Goal: Understand process/instructions: Learn how to perform a task or action

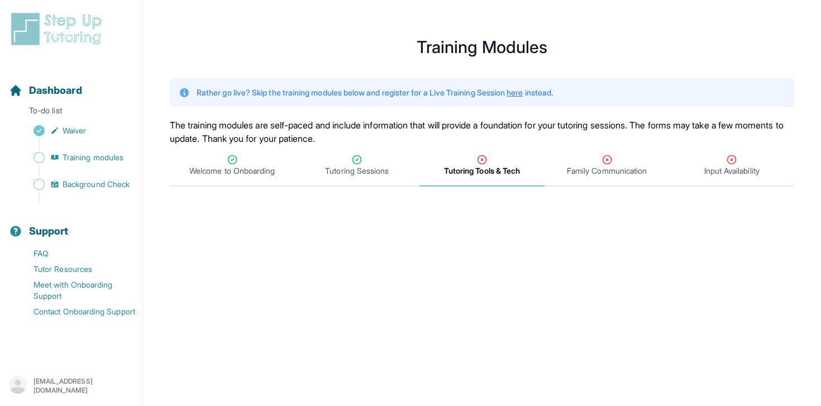
click at [509, 164] on div "Tutoring Tools & Tech" at bounding box center [482, 165] width 121 height 22
click at [577, 166] on span "Family Communication" at bounding box center [607, 170] width 80 height 11
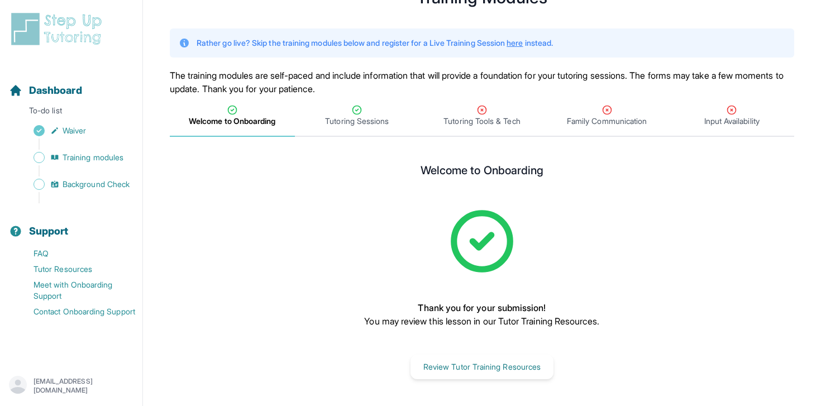
scroll to position [50, 0]
click at [511, 120] on span "Tutoring Tools & Tech" at bounding box center [482, 121] width 77 height 11
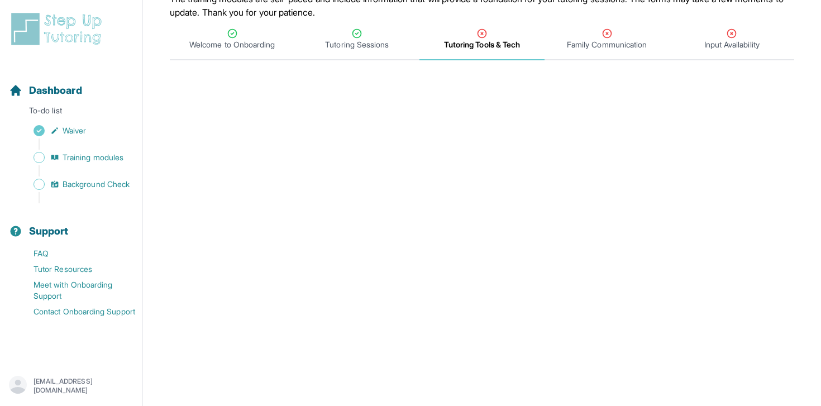
scroll to position [69, 0]
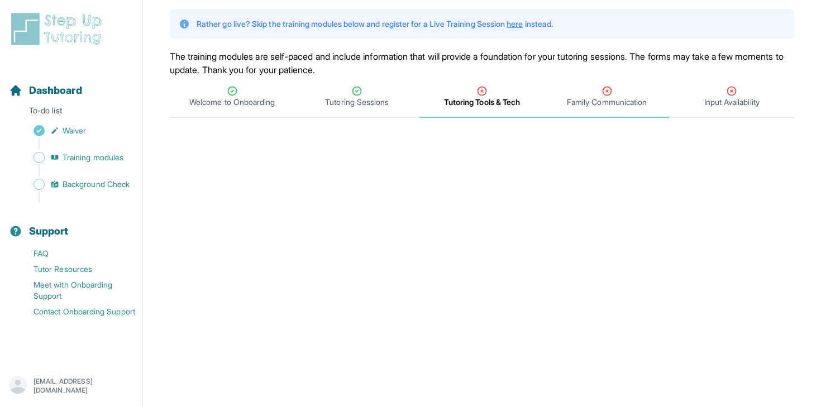
click at [641, 88] on div "Family Communication" at bounding box center [607, 96] width 121 height 22
click at [518, 103] on span "Tutoring Tools & Tech" at bounding box center [482, 102] width 77 height 11
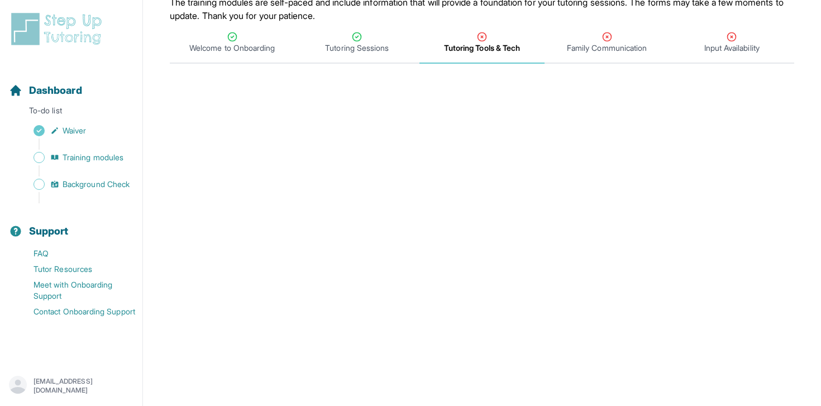
scroll to position [0, 0]
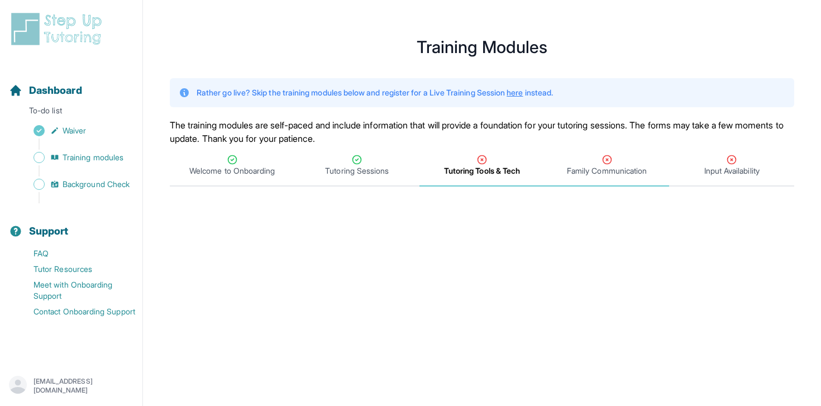
click at [574, 163] on div "Family Communication" at bounding box center [607, 165] width 121 height 22
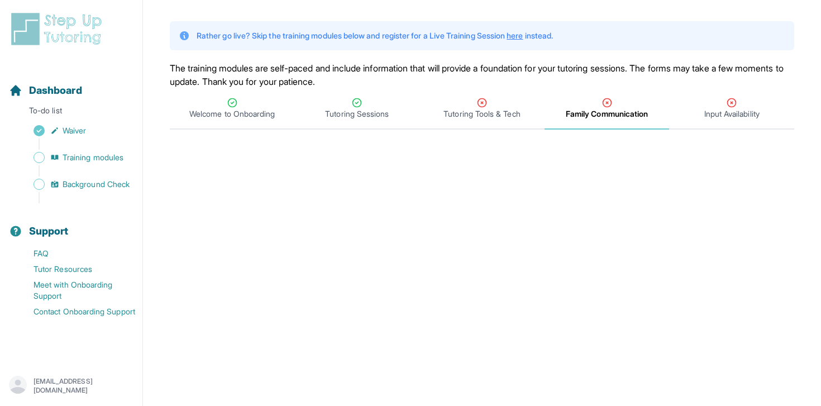
scroll to position [58, 0]
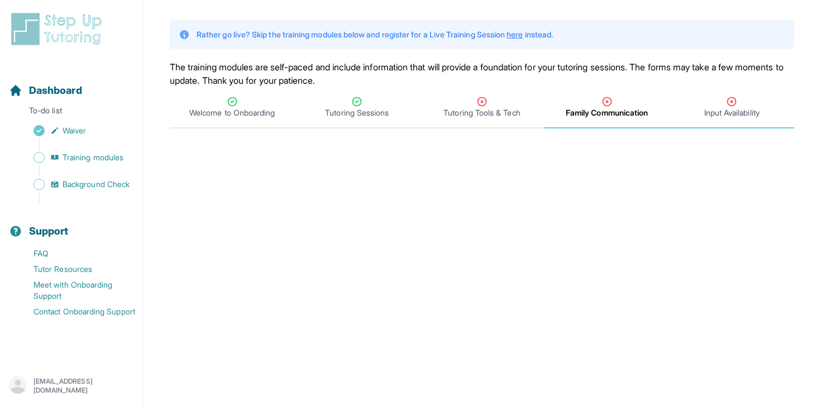
click at [727, 89] on span "Input Availability" at bounding box center [731, 107] width 125 height 41
click at [499, 100] on div "Tutoring Tools & Tech" at bounding box center [482, 107] width 121 height 22
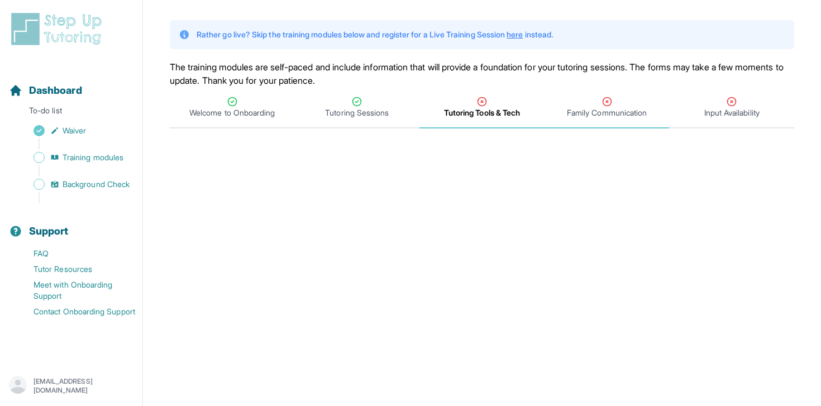
click at [592, 102] on div "Family Communication" at bounding box center [607, 107] width 121 height 22
click at [496, 100] on div "Tutoring Tools & Tech" at bounding box center [482, 107] width 121 height 22
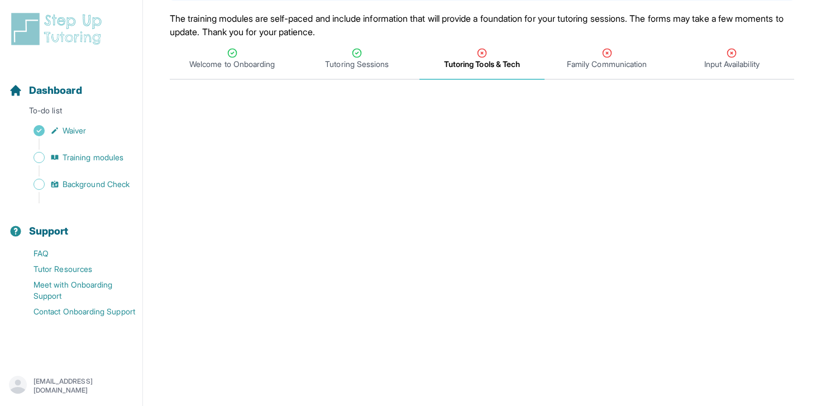
scroll to position [0, 0]
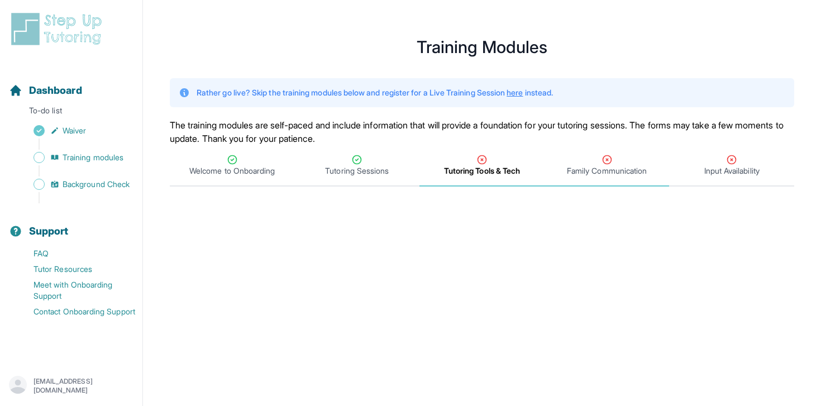
click at [599, 178] on span "Family Communication" at bounding box center [607, 165] width 125 height 41
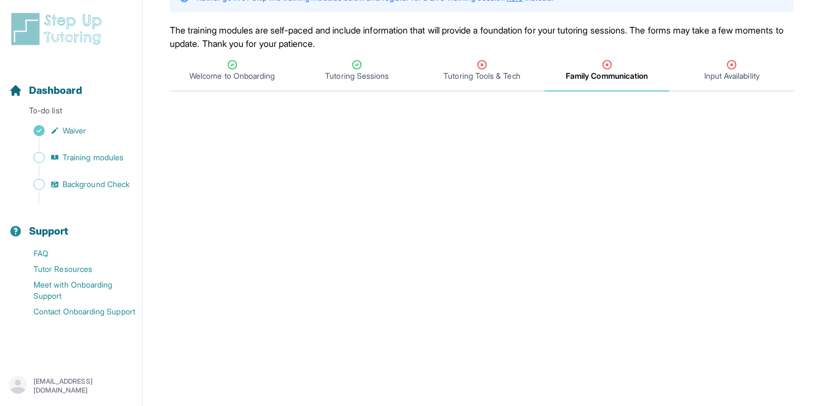
scroll to position [48, 0]
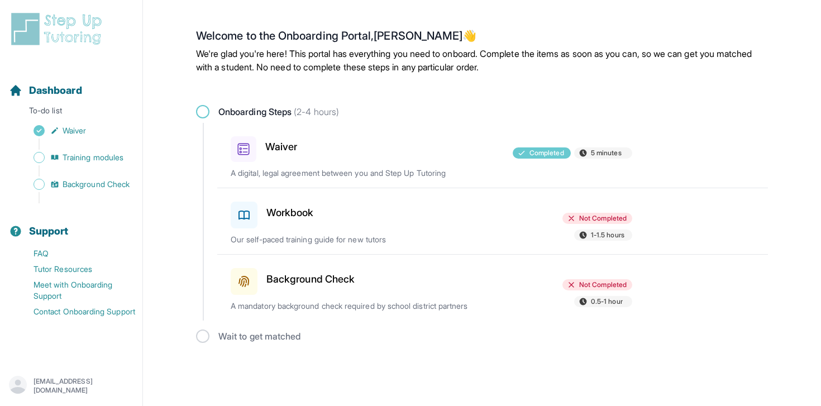
click at [116, 165] on div "Sidebar" at bounding box center [73, 170] width 129 height 11
click at [115, 158] on span "Training modules" at bounding box center [93, 157] width 61 height 11
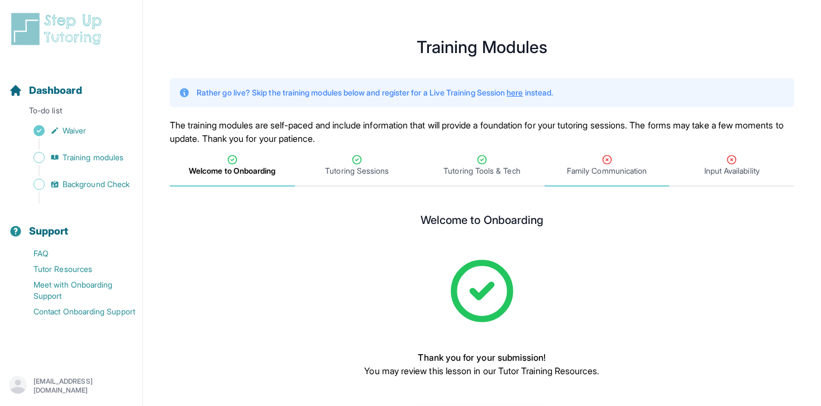
click at [597, 165] on div "Family Communication" at bounding box center [607, 165] width 121 height 22
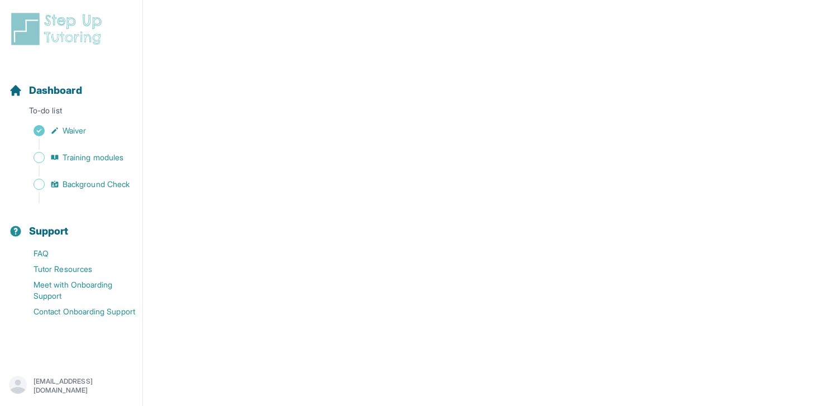
scroll to position [504, 0]
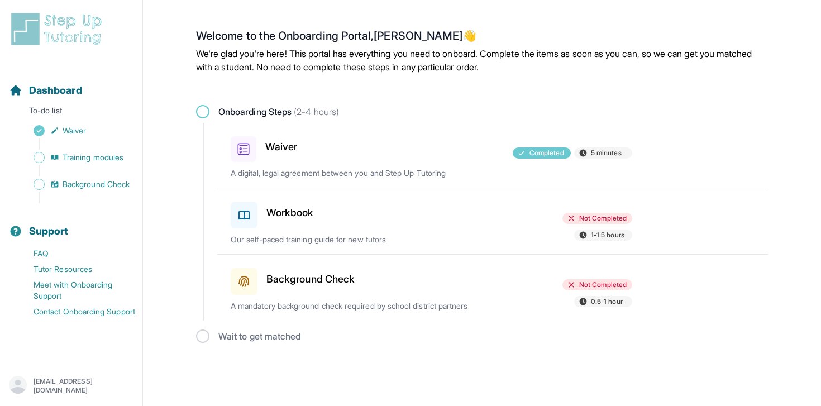
click at [253, 212] on span at bounding box center [244, 215] width 27 height 27
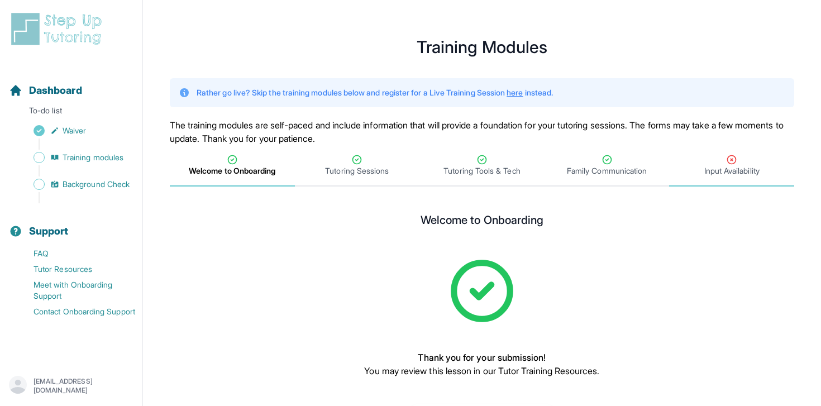
click at [759, 166] on span "Input Availability" at bounding box center [731, 170] width 55 height 11
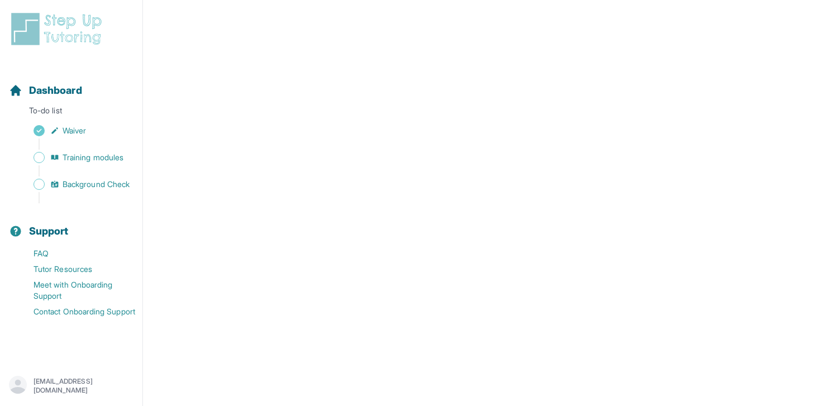
scroll to position [108, 0]
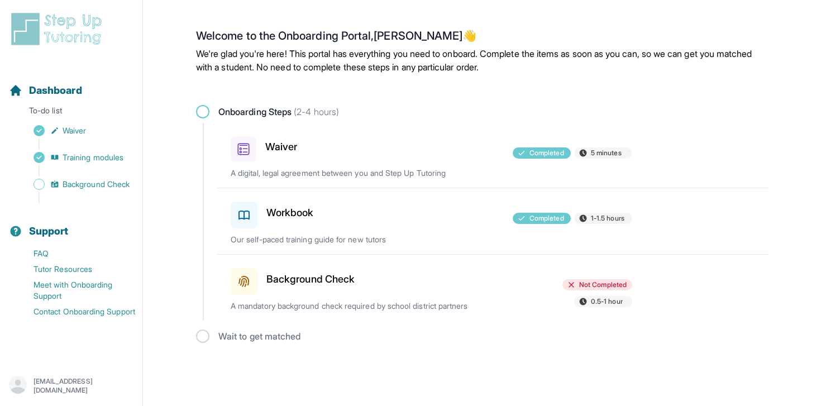
click at [97, 149] on div "Sidebar" at bounding box center [73, 144] width 129 height 11
click at [101, 156] on span "Training modules" at bounding box center [93, 157] width 61 height 11
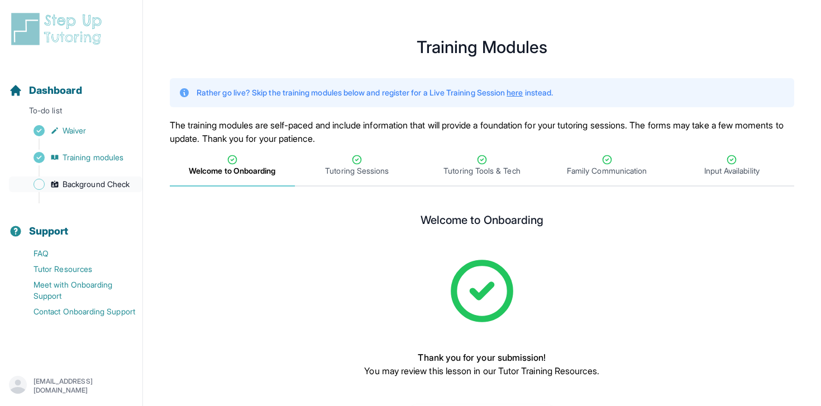
click at [88, 178] on link "Background Check" at bounding box center [76, 185] width 134 height 16
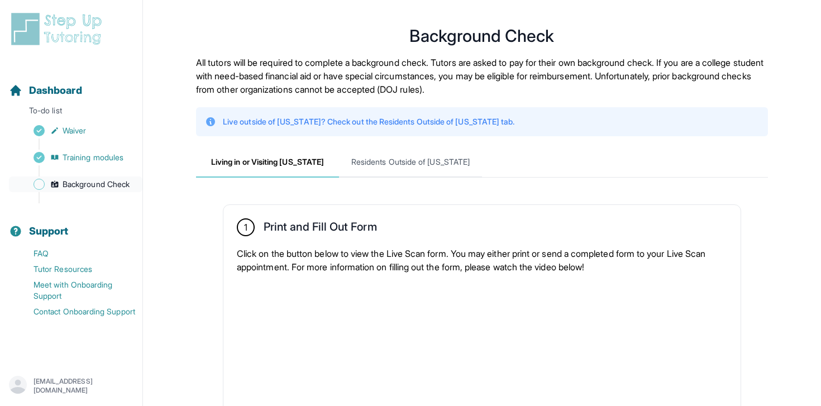
click at [87, 186] on span "Background Check" at bounding box center [96, 184] width 67 height 11
click at [88, 185] on span "Background Check" at bounding box center [96, 184] width 67 height 11
click at [98, 181] on span "Background Check" at bounding box center [96, 184] width 67 height 11
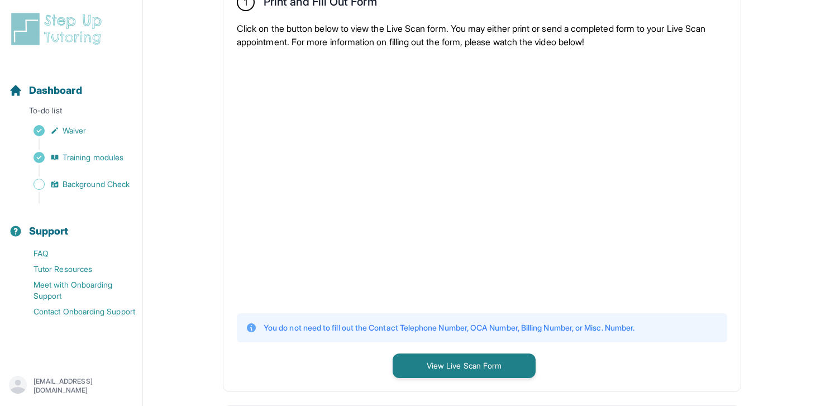
scroll to position [207, 0]
